Goal: Navigation & Orientation: Find specific page/section

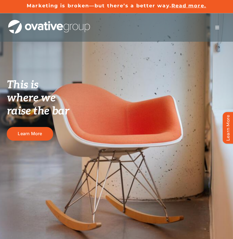
click at [217, 29] on span "Menu" at bounding box center [217, 27] width 4 height 4
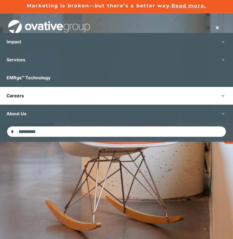
click at [43, 96] on link "Careers" at bounding box center [116, 96] width 233 height 18
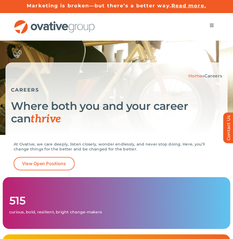
click at [211, 23] on span "Menu" at bounding box center [212, 25] width 4 height 4
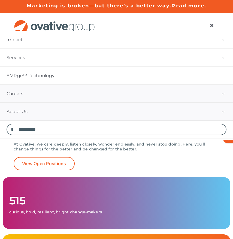
click at [61, 114] on link "About Us" at bounding box center [116, 112] width 233 height 18
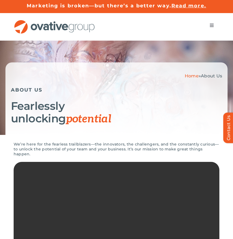
click at [211, 26] on span "Menu" at bounding box center [212, 25] width 4 height 4
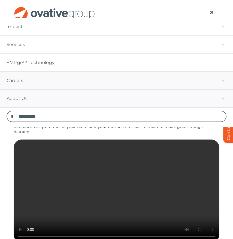
scroll to position [2, 0]
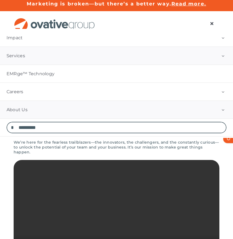
click at [215, 57] on button "Open submenu of Services" at bounding box center [223, 56] width 20 height 18
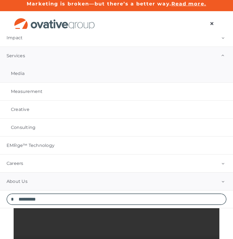
click at [31, 72] on link "Media" at bounding box center [116, 74] width 233 height 18
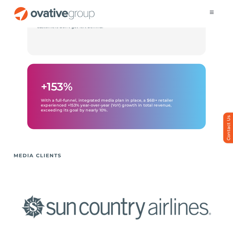
scroll to position [405, 0]
